Goal: Go to known website: Access a specific website the user already knows

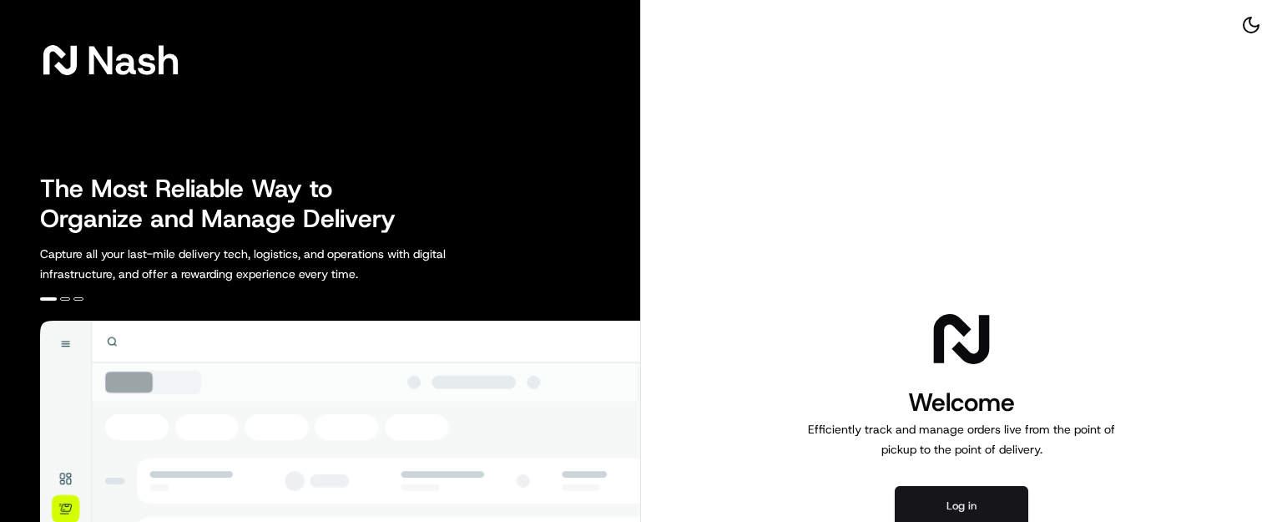
click at [979, 491] on button "Log in" at bounding box center [962, 506] width 134 height 40
